Goal: Transaction & Acquisition: Purchase product/service

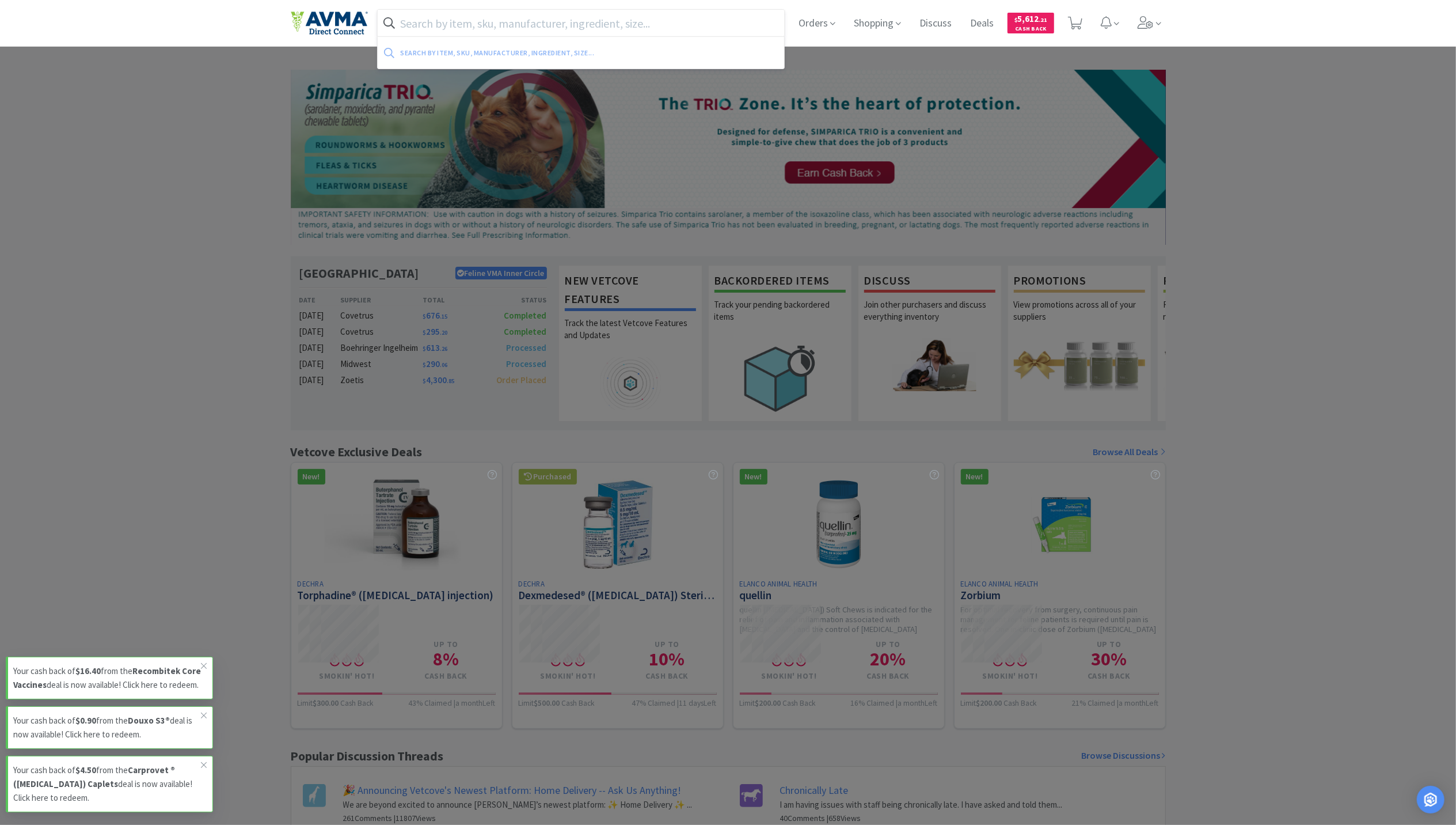
click at [485, 20] on input "text" at bounding box center [581, 22] width 407 height 27
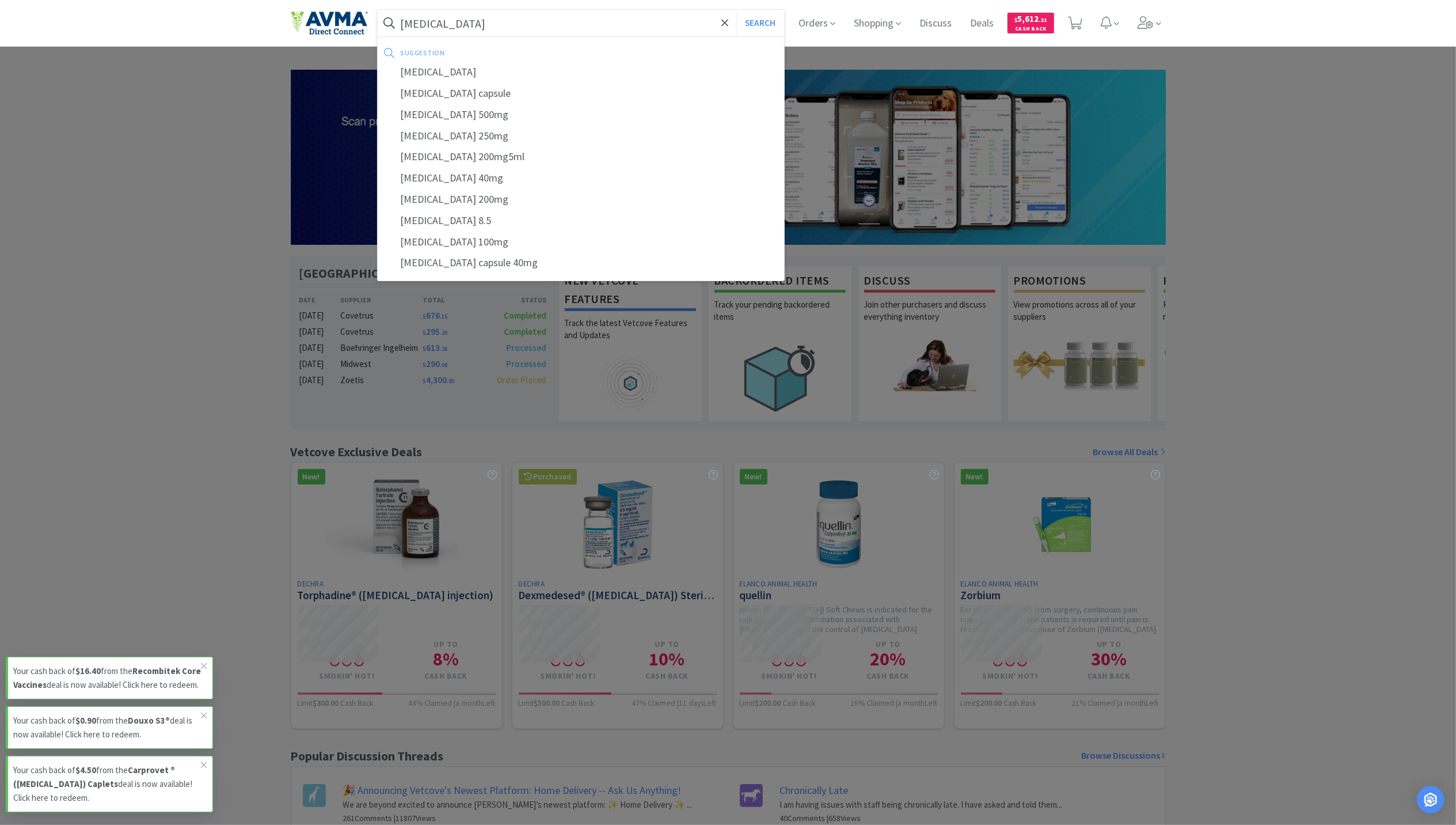
click at [737, 9] on button "Search" at bounding box center [761, 22] width 48 height 27
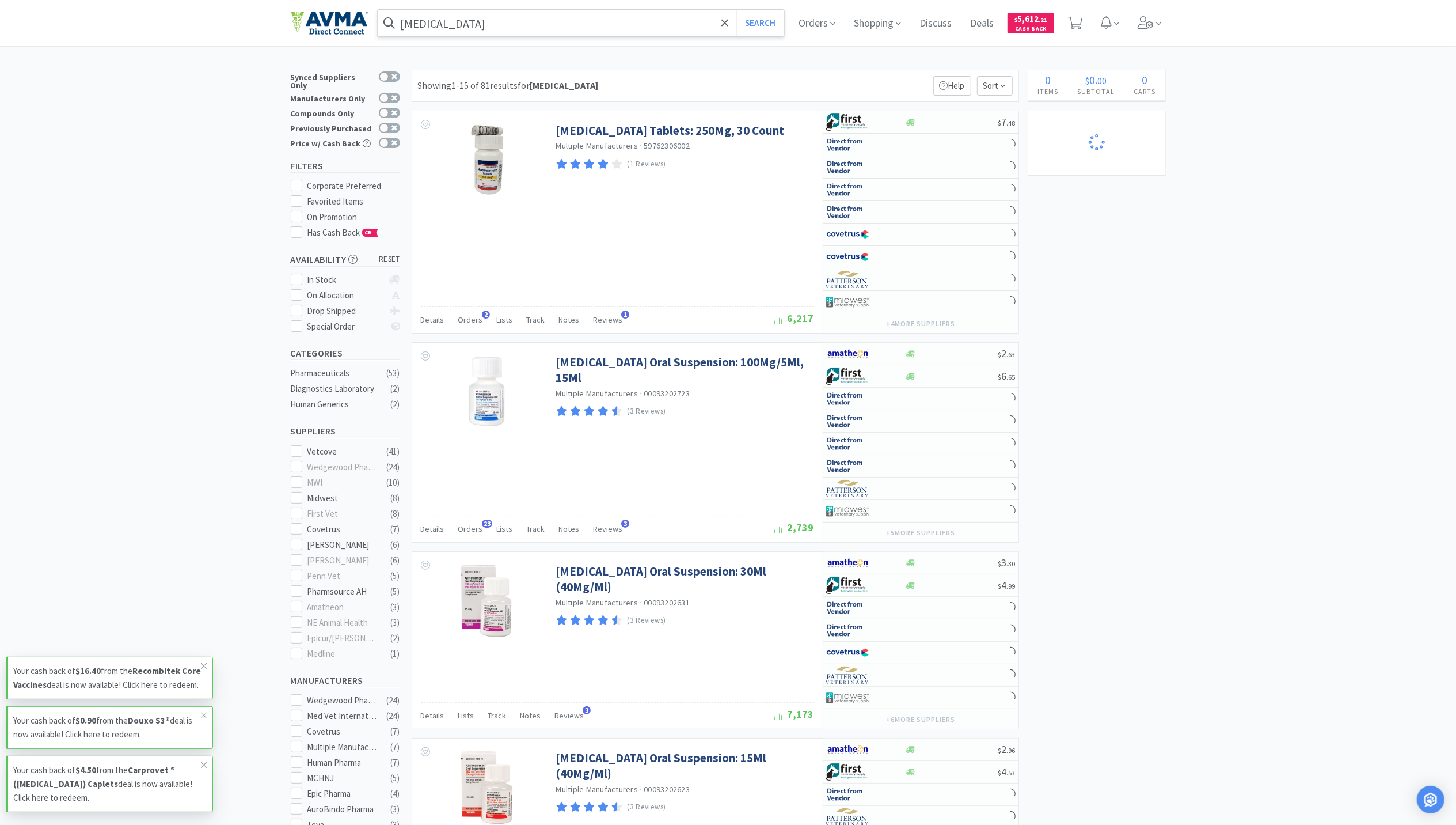
click at [512, 27] on input "[MEDICAL_DATA]" at bounding box center [581, 22] width 407 height 27
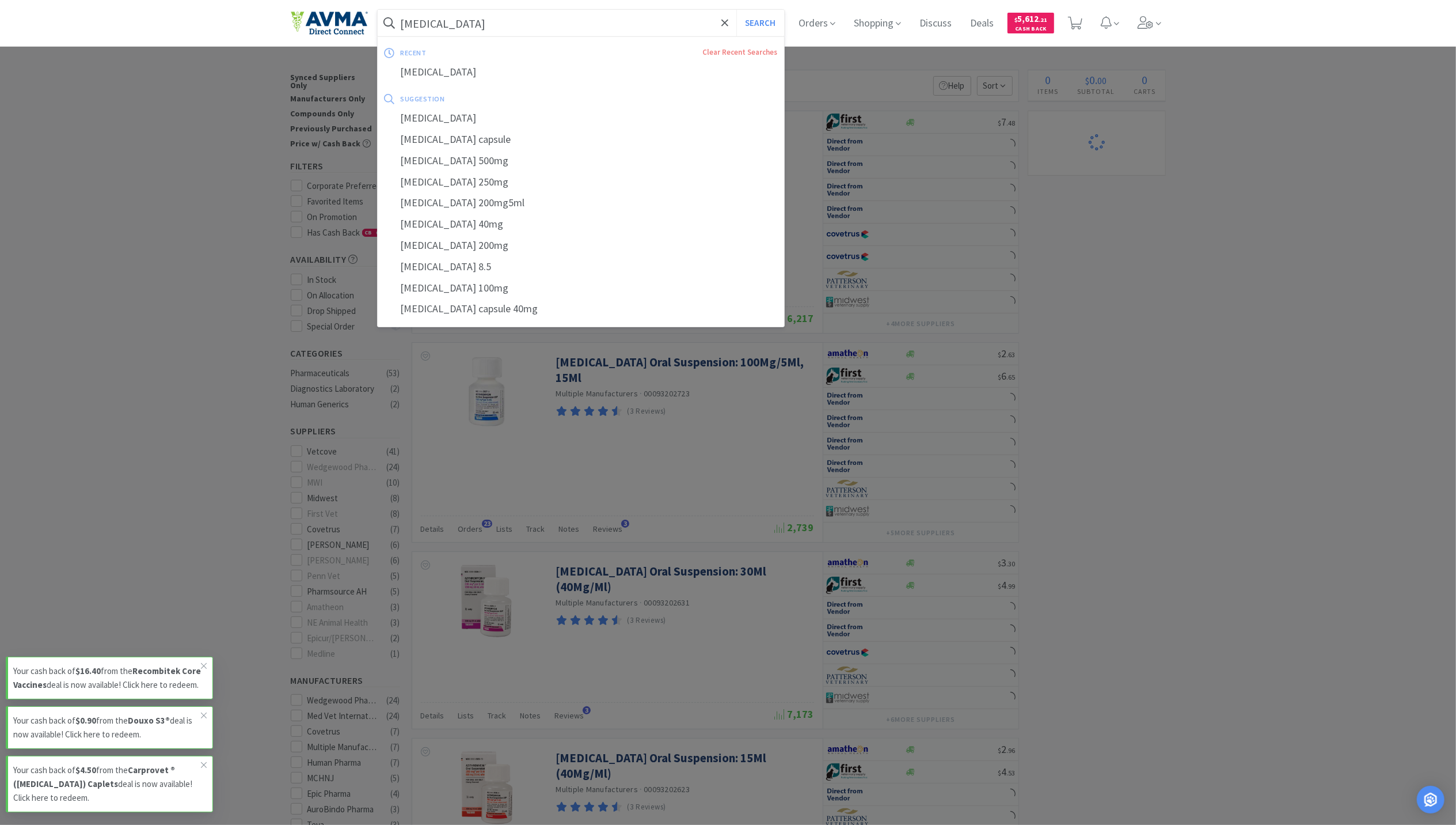
click at [497, 23] on input "[MEDICAL_DATA]" at bounding box center [581, 22] width 407 height 27
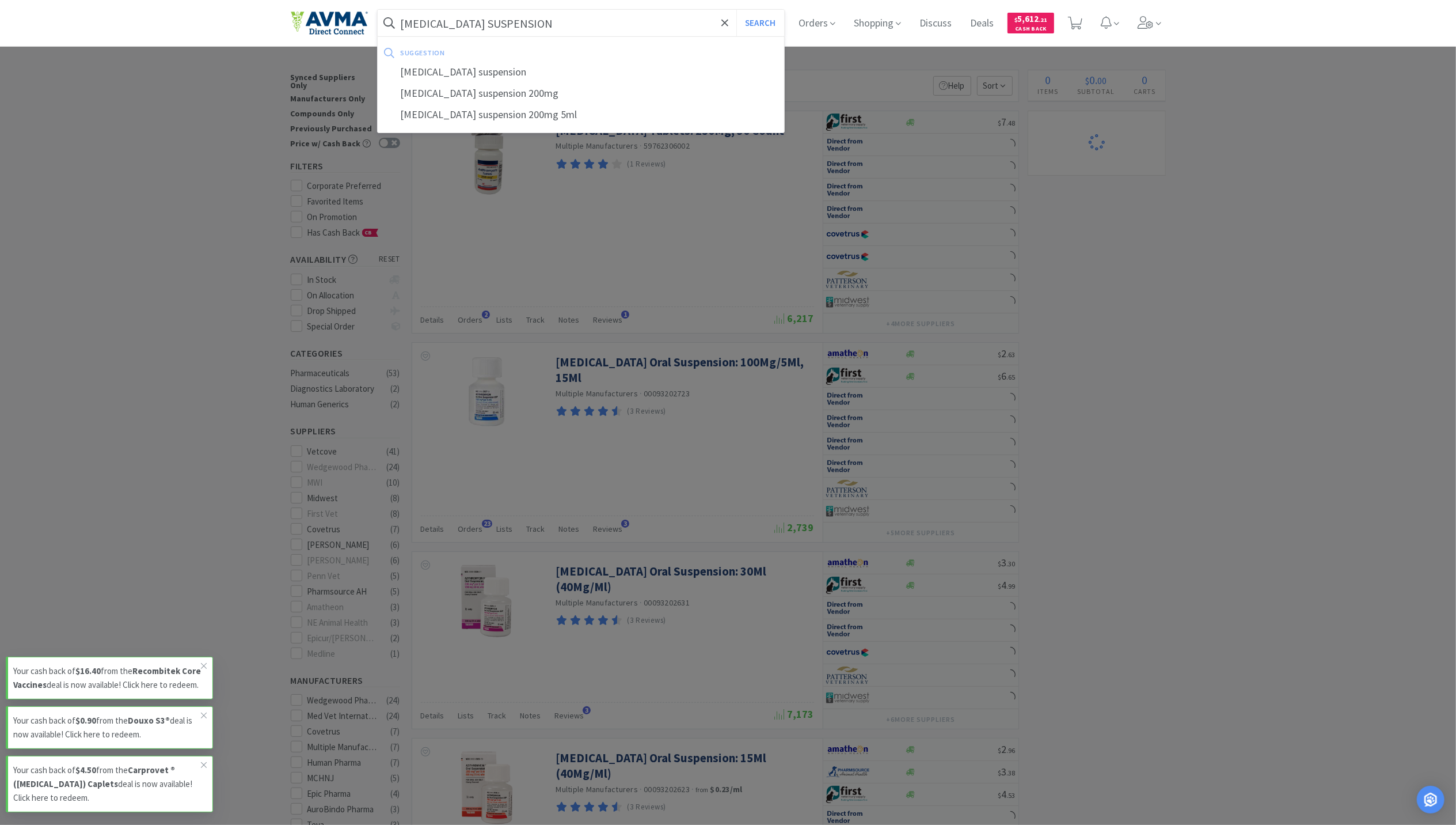
type input "[MEDICAL_DATA] SUSPENSION"
click at [737, 9] on button "Search" at bounding box center [761, 22] width 48 height 27
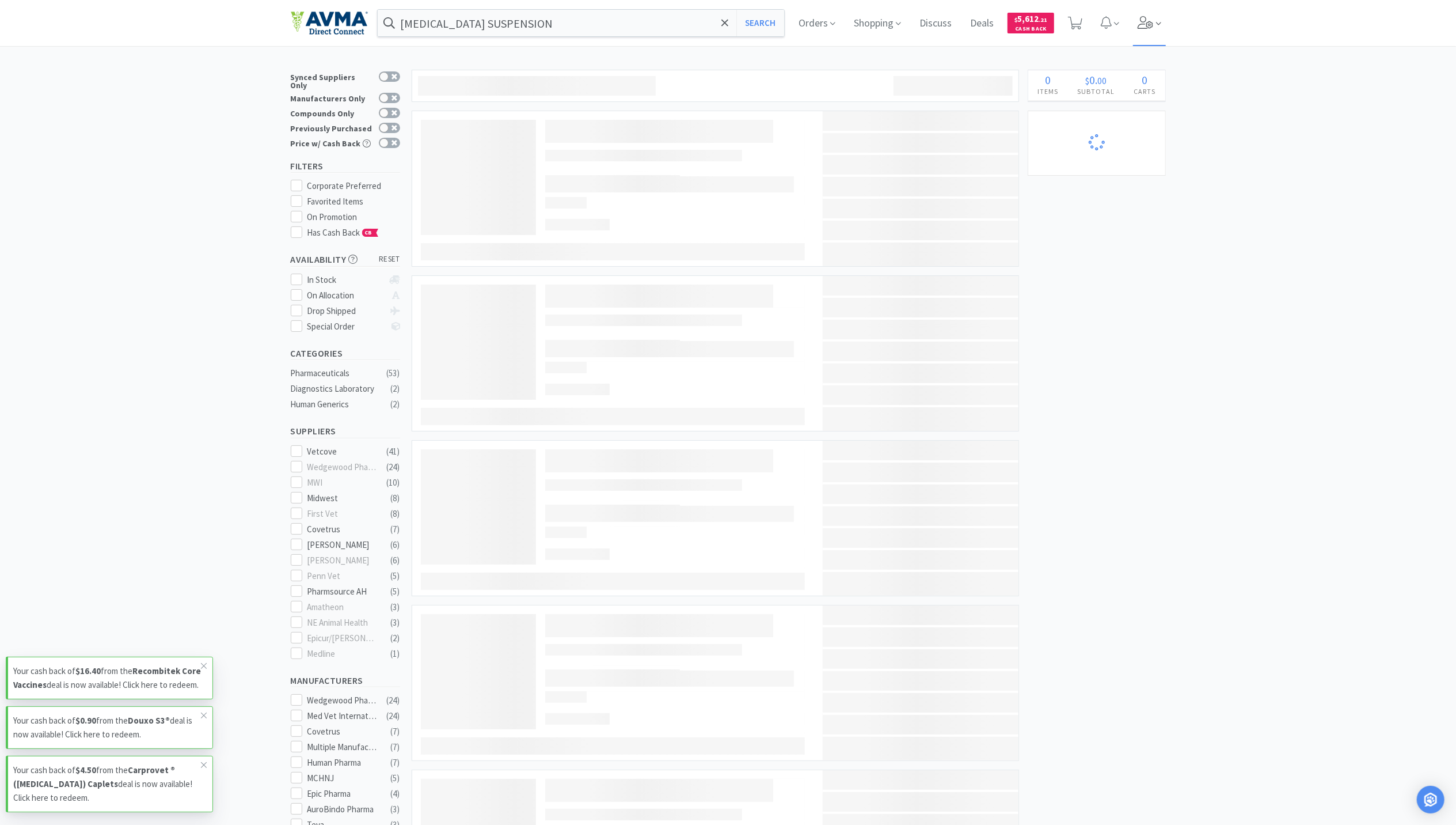
click at [1147, 19] on icon at bounding box center [1145, 22] width 16 height 13
click at [1281, 217] on div "× Filter Results Synced Suppliers Only Manufacturers Only Compounds Only Previo…" at bounding box center [728, 666] width 1456 height 1194
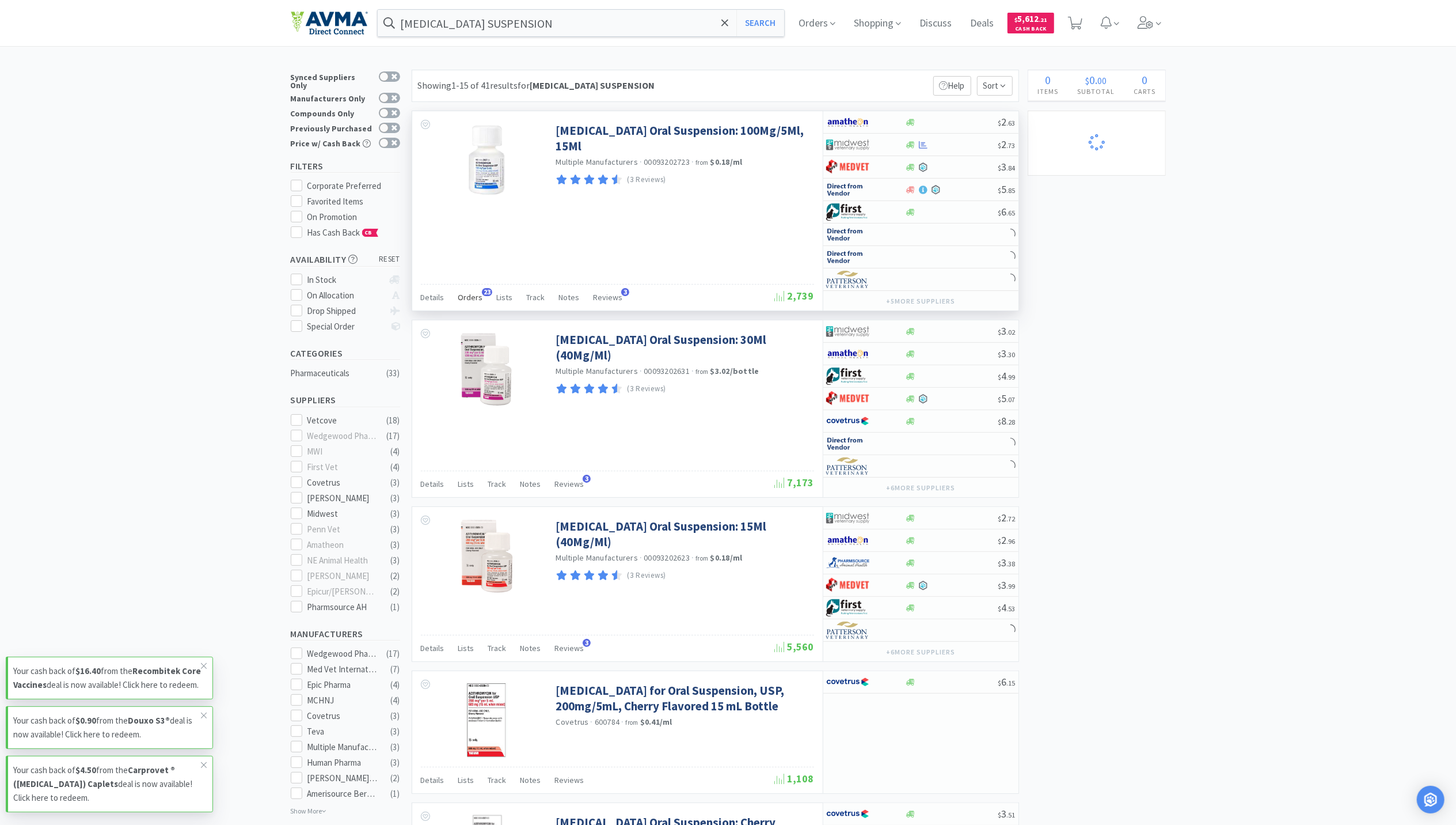
click at [468, 300] on span "Orders" at bounding box center [471, 297] width 25 height 10
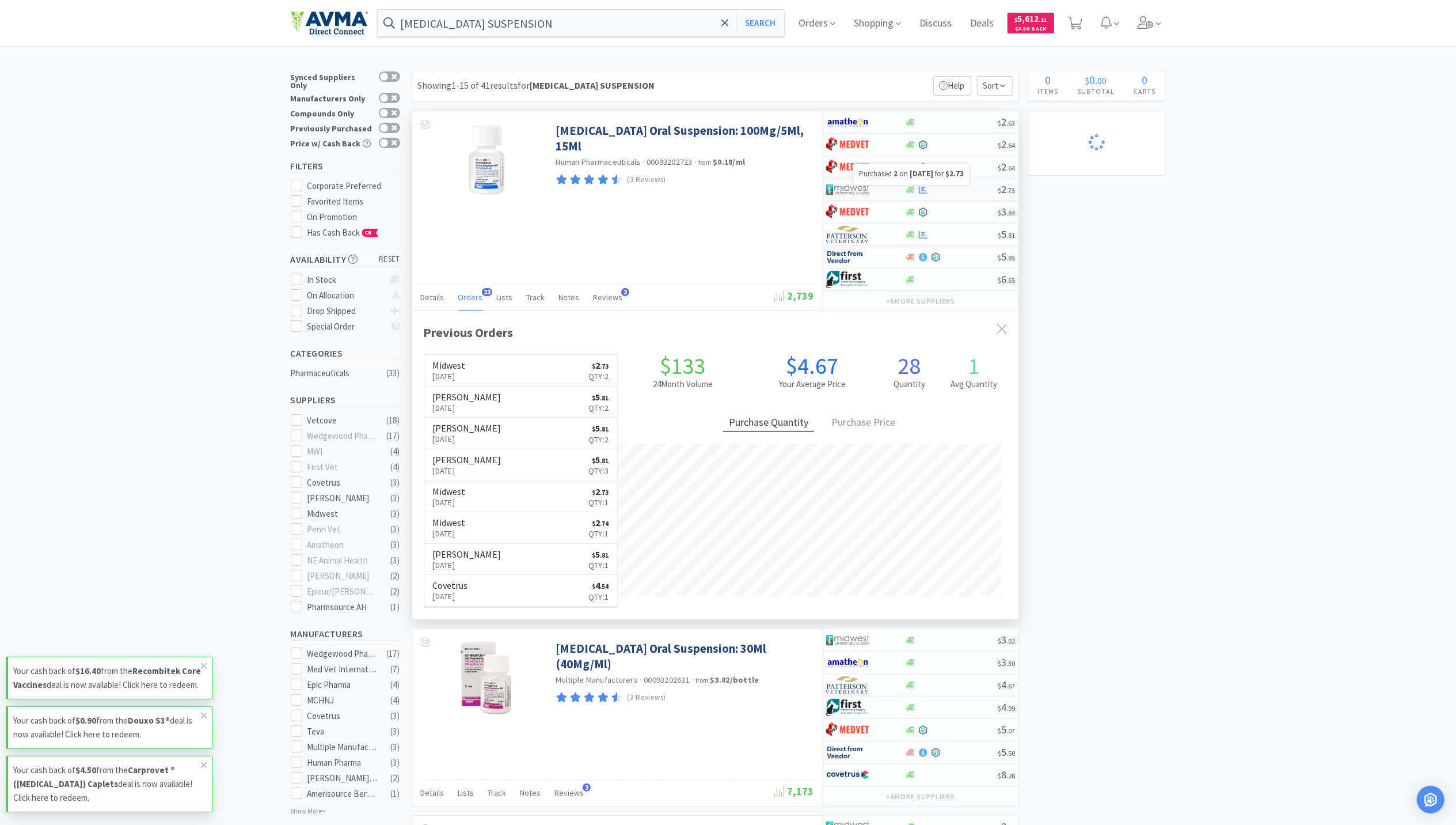
scroll to position [309, 607]
click at [922, 191] on icon at bounding box center [923, 190] width 9 height 9
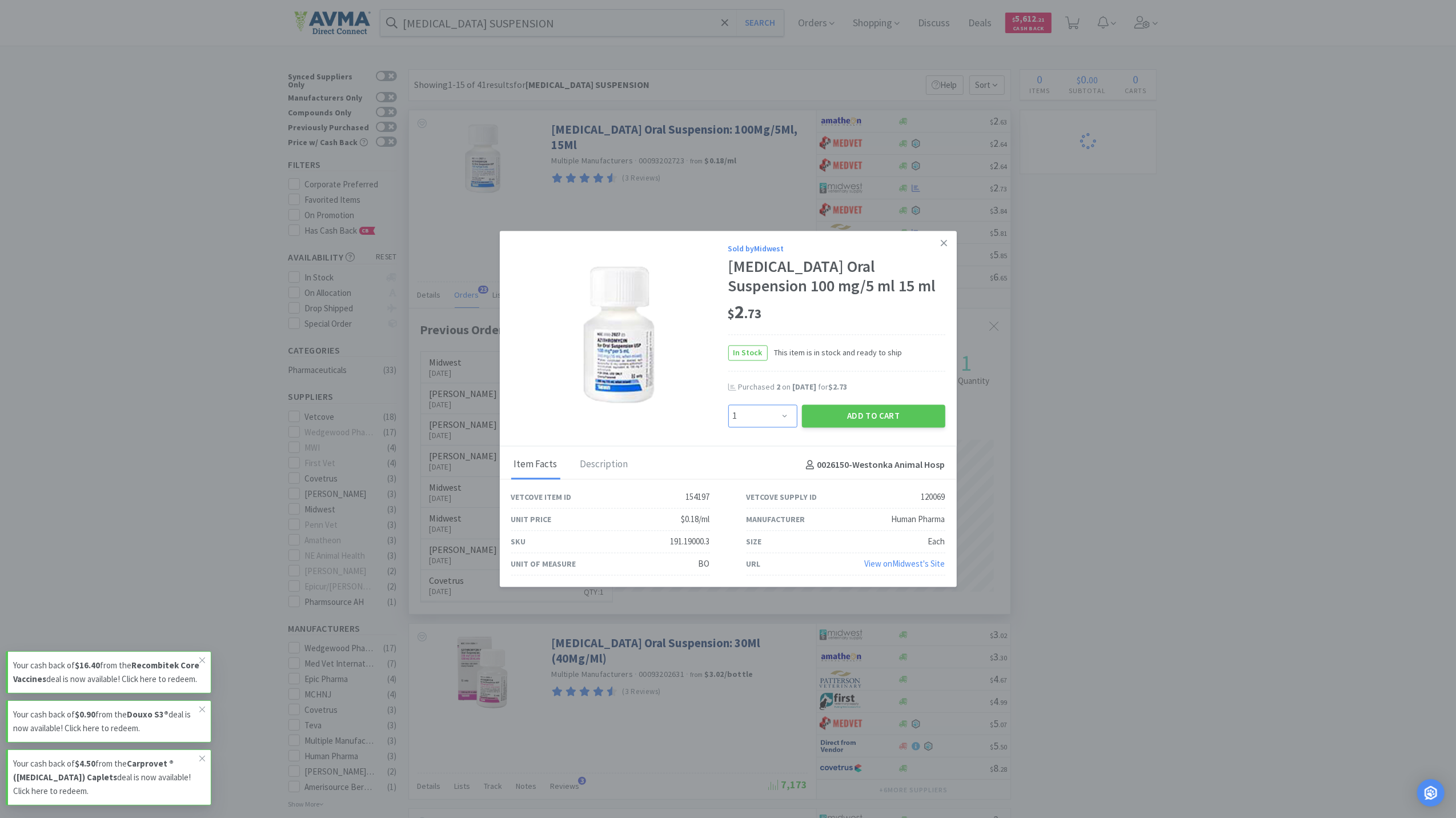
click at [779, 413] on select "Enter Quantity 1 2 3 4 5 6 7 8 9 10 11 12 13 14 15 16 17 18 19 20 Enter Quantity" at bounding box center [762, 415] width 69 height 23
select select "2"
click at [728, 404] on select "Enter Quantity 1 2 3 4 5 6 7 8 9 10 11 12 13 14 15 16 17 18 19 20 Enter Quantity" at bounding box center [762, 415] width 69 height 23
click at [879, 410] on button "Add to Cart" at bounding box center [874, 415] width 143 height 23
select select "2"
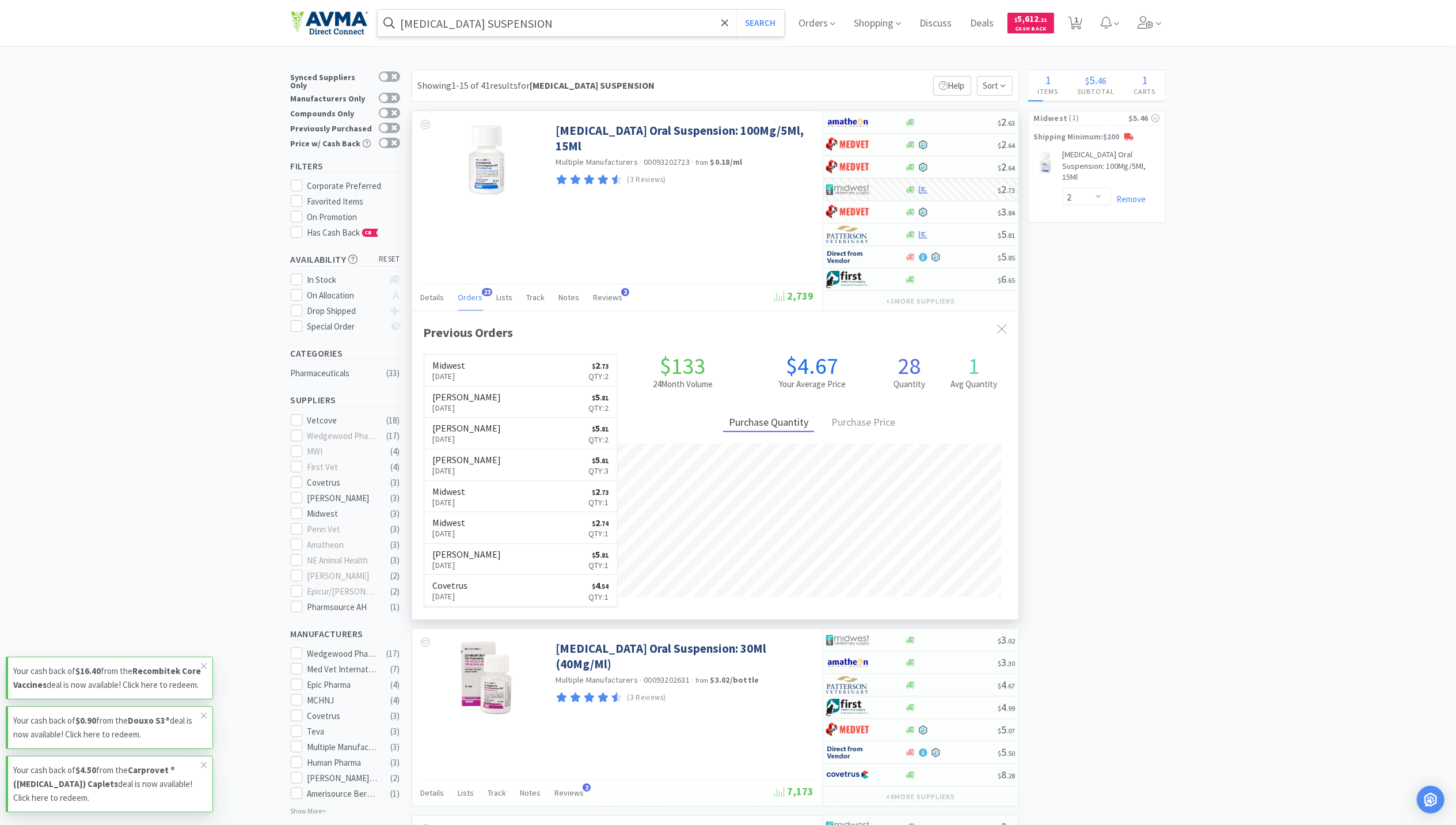
click at [587, 19] on input "[MEDICAL_DATA] SUSPENSION" at bounding box center [581, 22] width 407 height 27
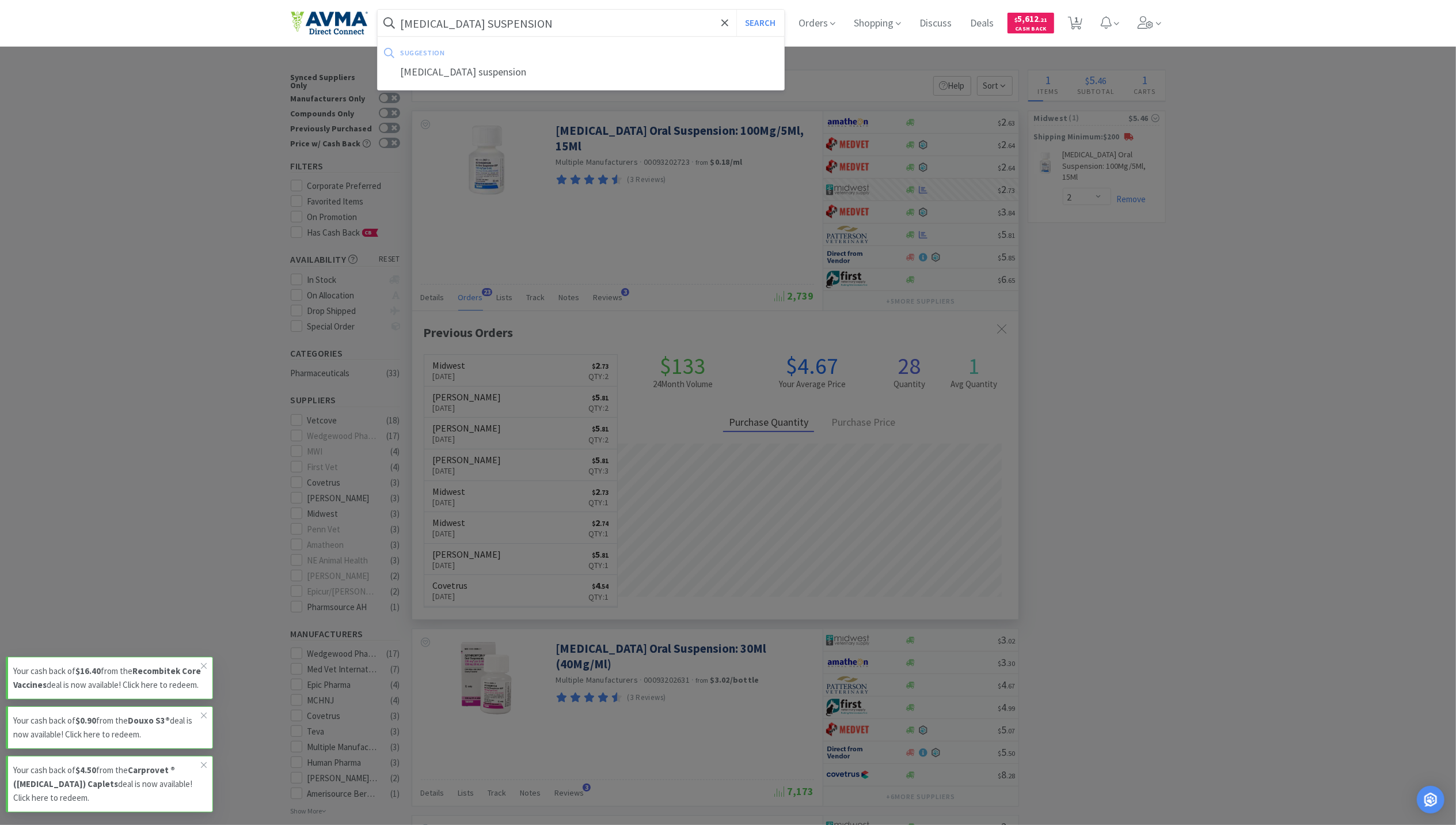
type input "[MEDICAL_DATA] SUSPENSION"
click at [737, 9] on button "Search" at bounding box center [761, 22] width 48 height 27
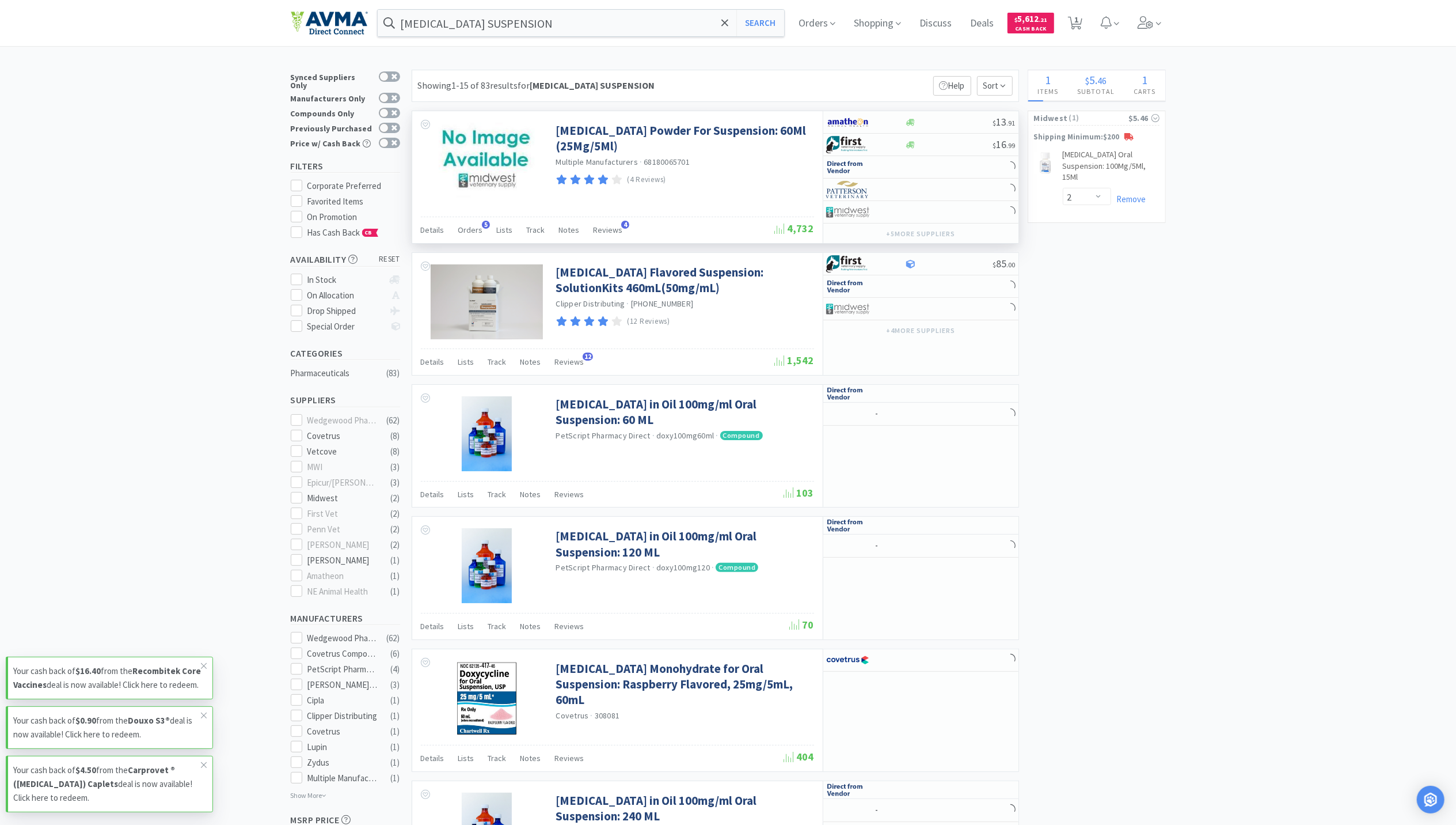
click at [482, 242] on div "Details Orders 5 Lists Track Notes Reviews 4" at bounding box center [598, 232] width 354 height 22
click at [469, 224] on div "Orders 5" at bounding box center [471, 232] width 25 height 22
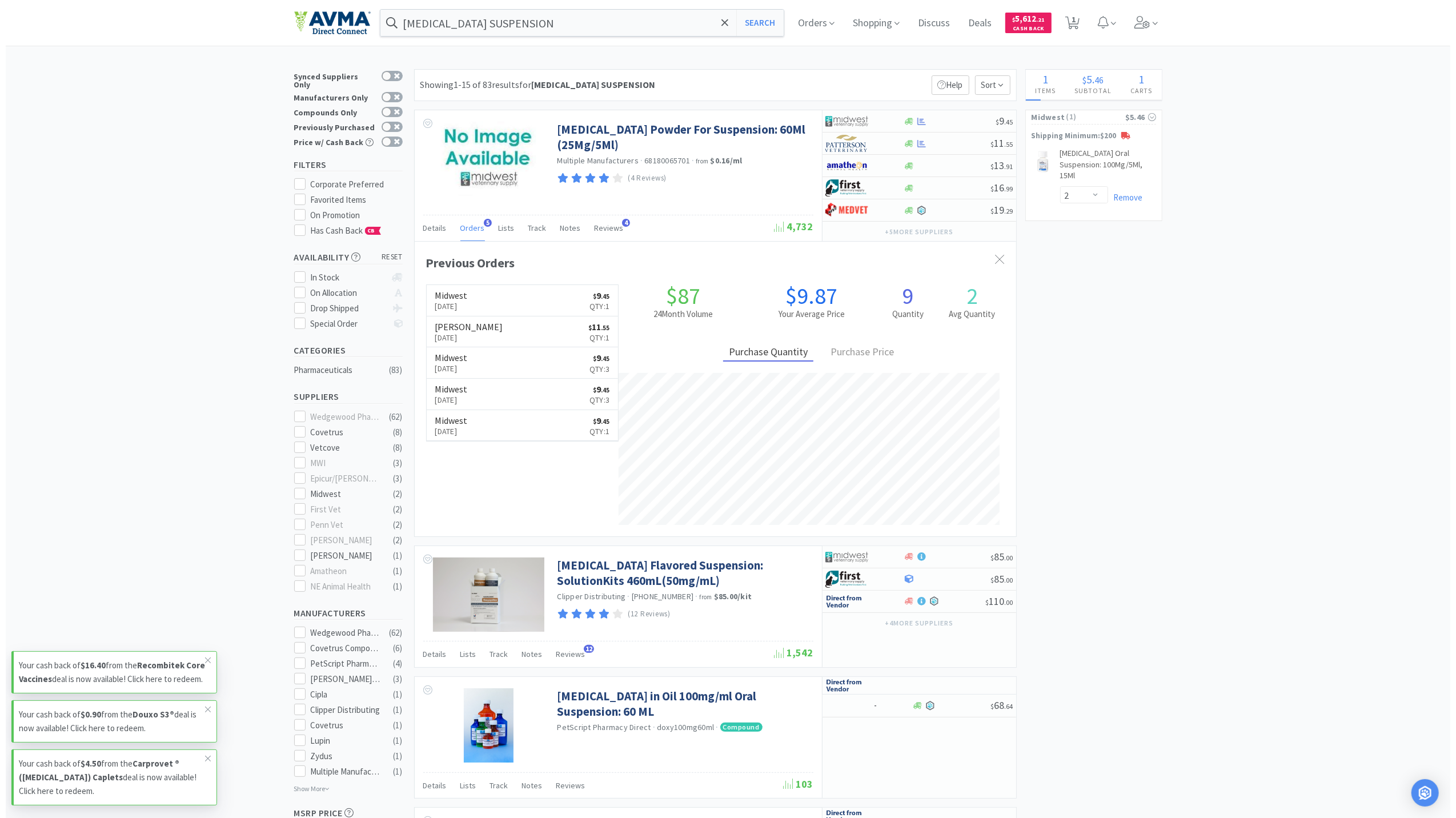
scroll to position [295, 602]
click at [918, 121] on icon at bounding box center [916, 121] width 8 height 8
select select "1"
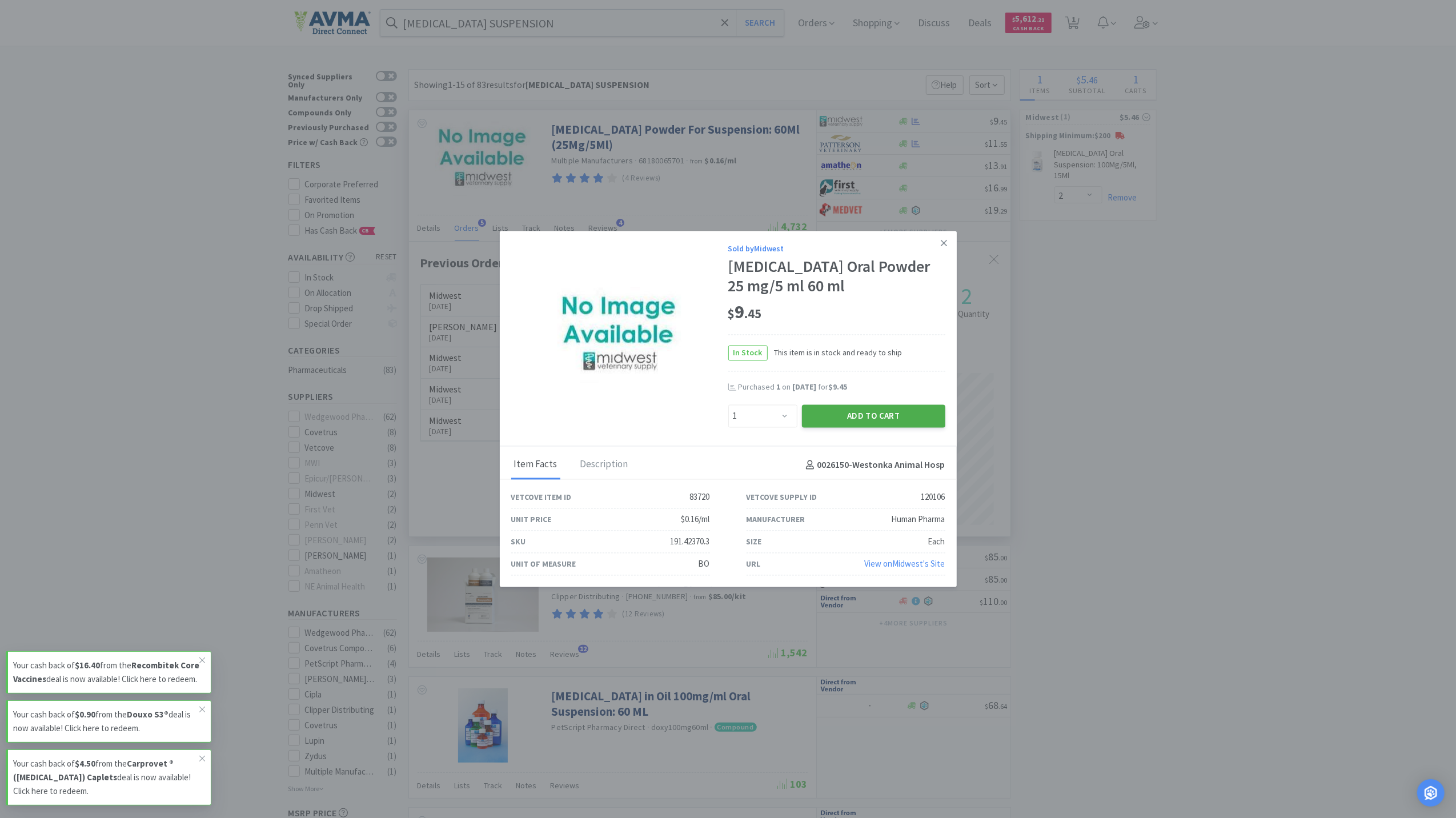
click at [869, 410] on button "Add to Cart" at bounding box center [874, 415] width 143 height 23
select select "1"
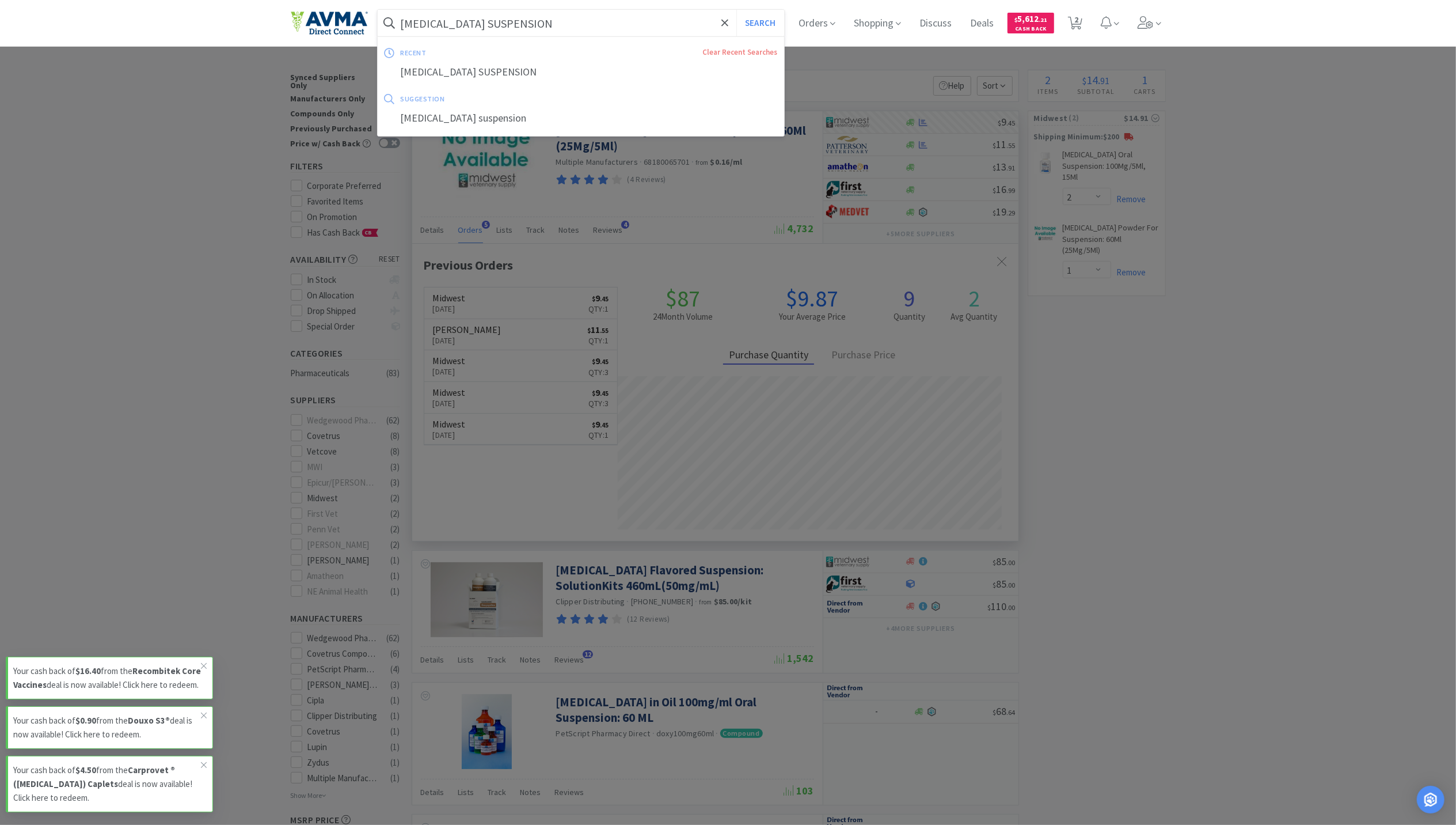
click at [486, 21] on input "[MEDICAL_DATA] SUSPENSION" at bounding box center [581, 22] width 407 height 27
type input "e"
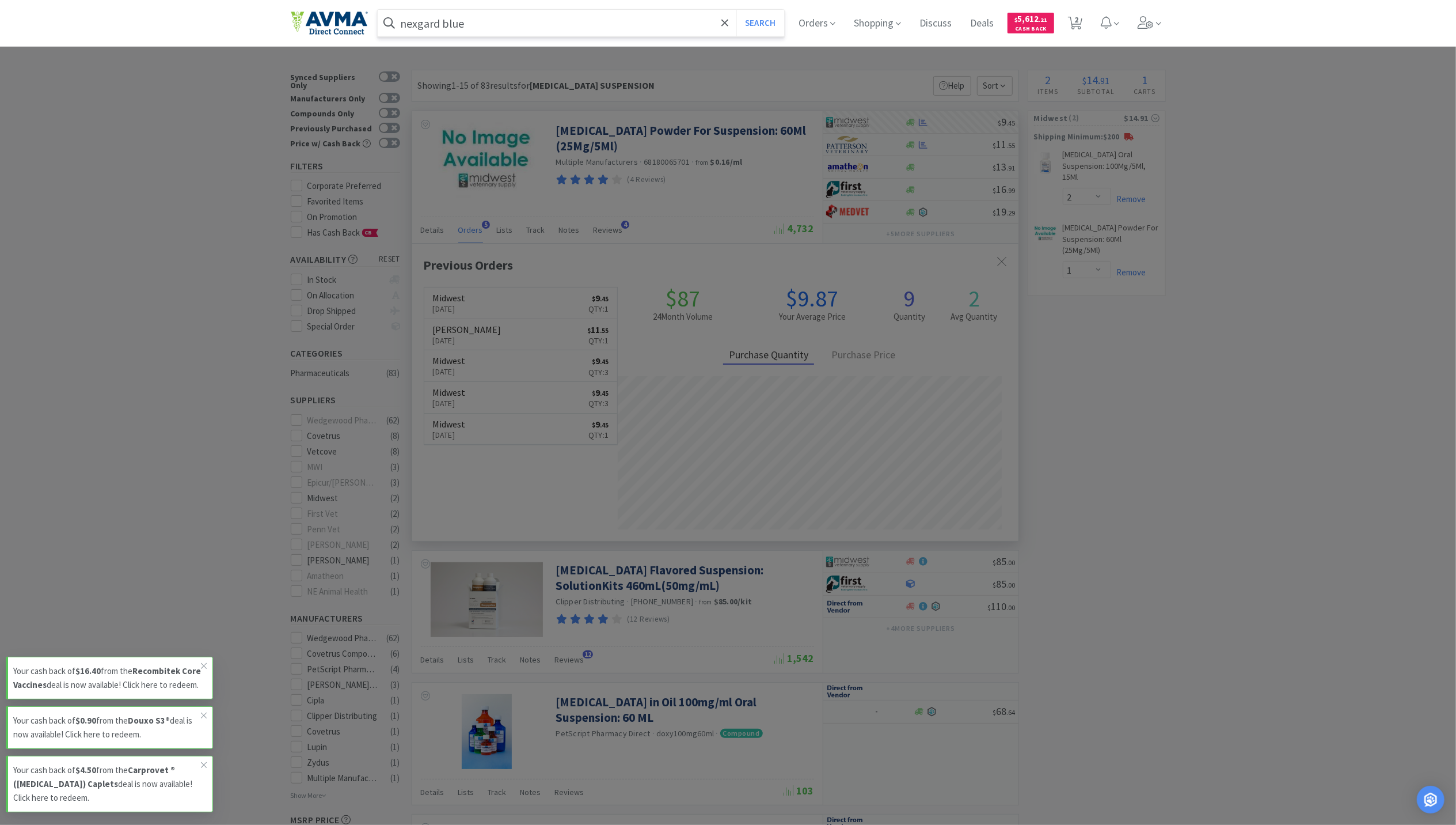
type input "nexgard blue"
click at [737, 9] on button "Search" at bounding box center [761, 22] width 48 height 27
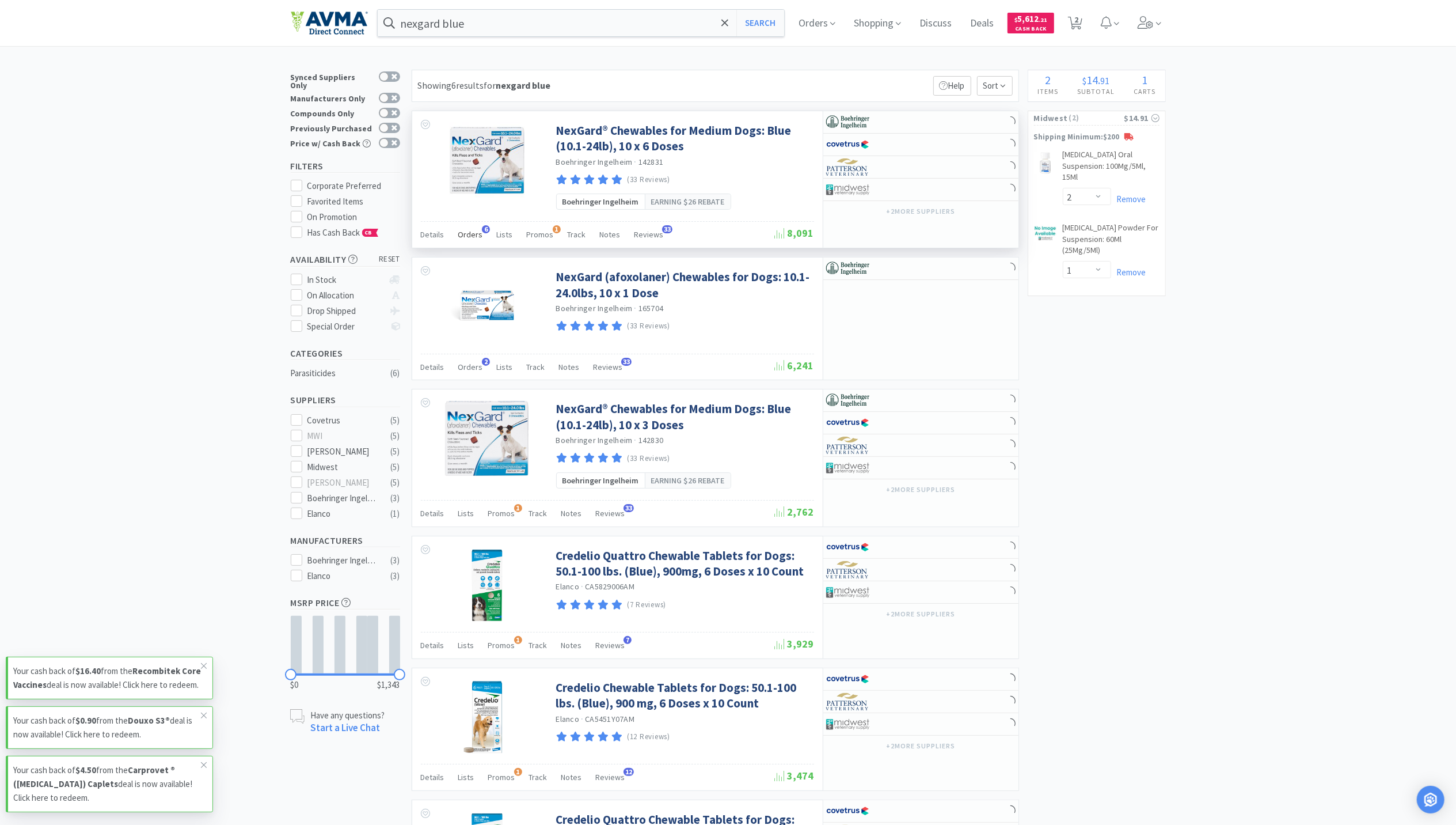
click at [470, 234] on span "Orders" at bounding box center [471, 234] width 25 height 10
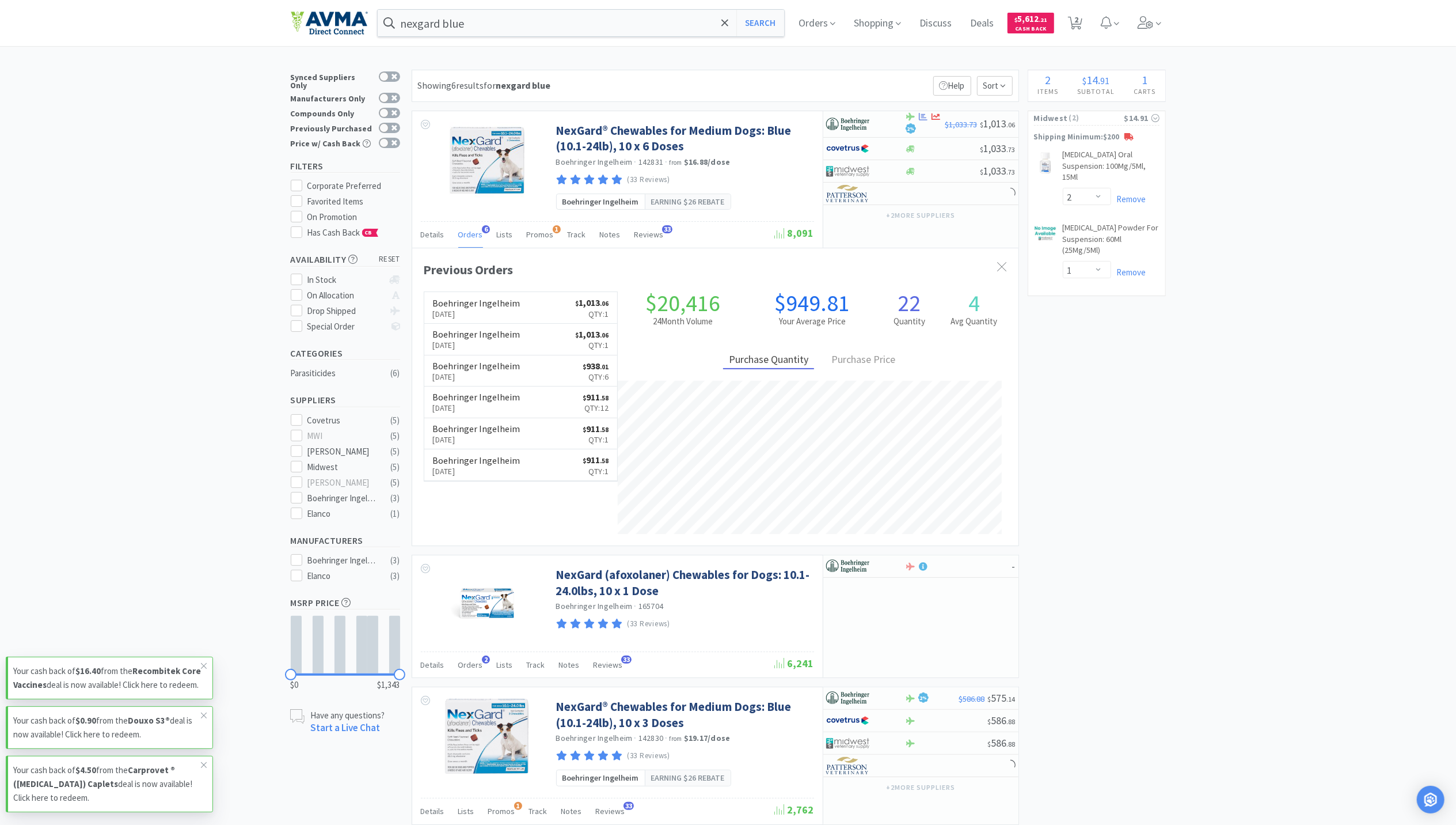
scroll to position [298, 607]
